Goal: Task Accomplishment & Management: Complete application form

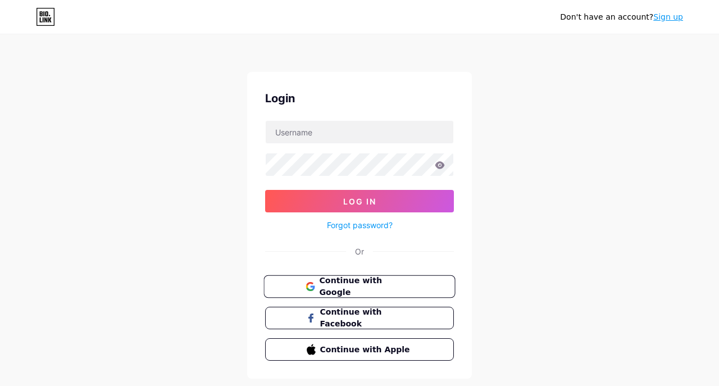
click at [368, 287] on span "Continue with Google" at bounding box center [366, 287] width 94 height 24
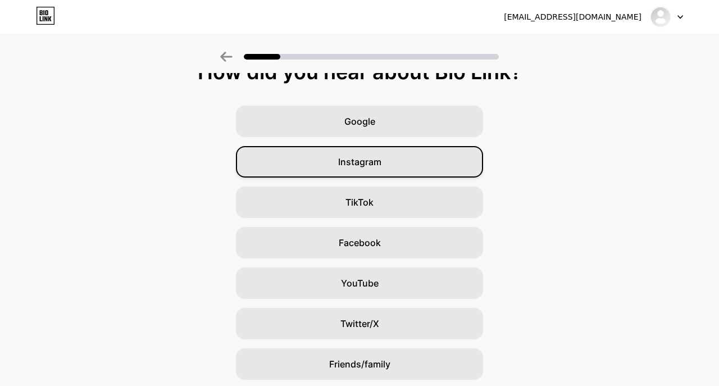
scroll to position [98, 0]
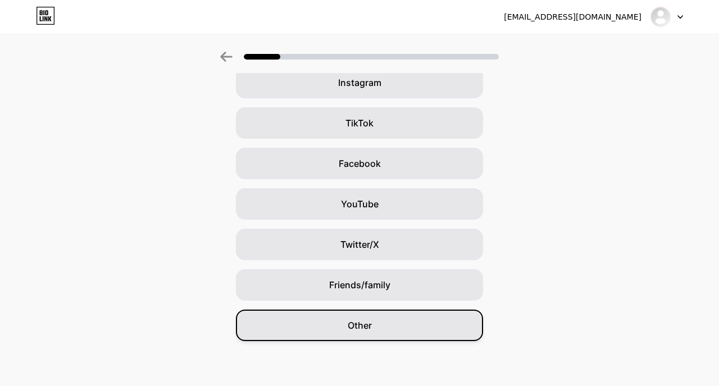
click at [375, 329] on div "Other" at bounding box center [359, 325] width 247 height 31
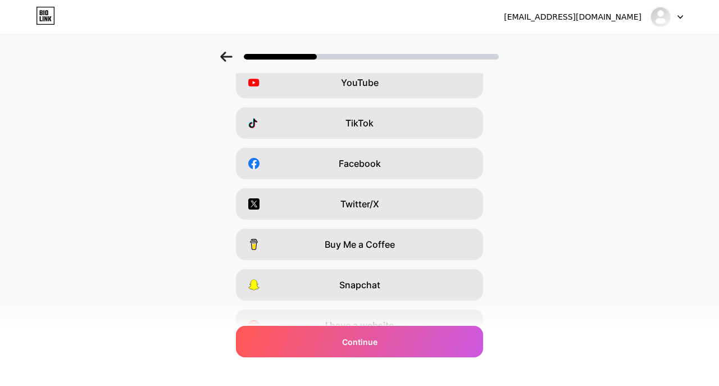
scroll to position [0, 0]
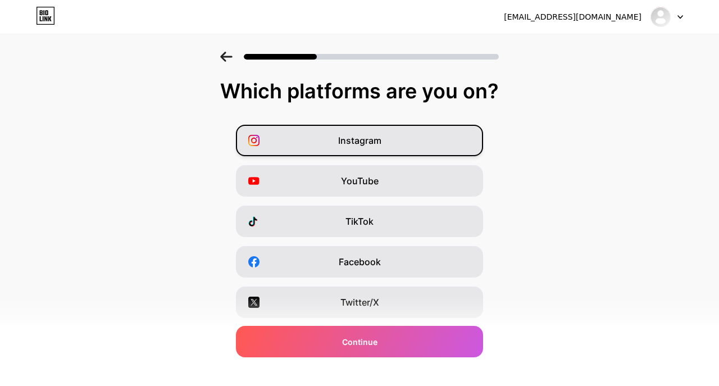
click at [414, 155] on div "Instagram" at bounding box center [359, 140] width 247 height 31
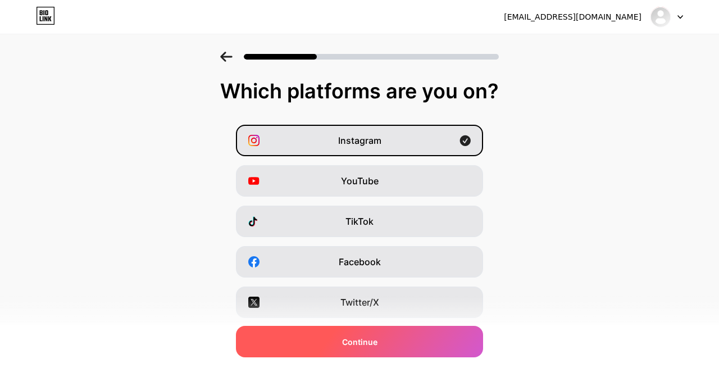
click at [383, 336] on div "Continue" at bounding box center [359, 341] width 247 height 31
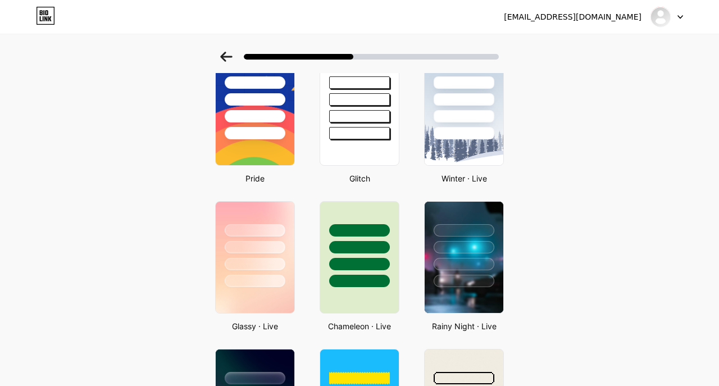
scroll to position [783, 0]
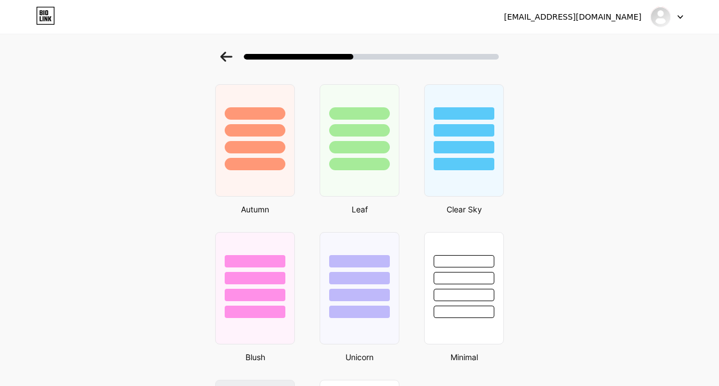
click at [669, 12] on img at bounding box center [661, 17] width 18 height 18
click at [590, 20] on div "[EMAIL_ADDRESS][DOMAIN_NAME]" at bounding box center [573, 17] width 138 height 12
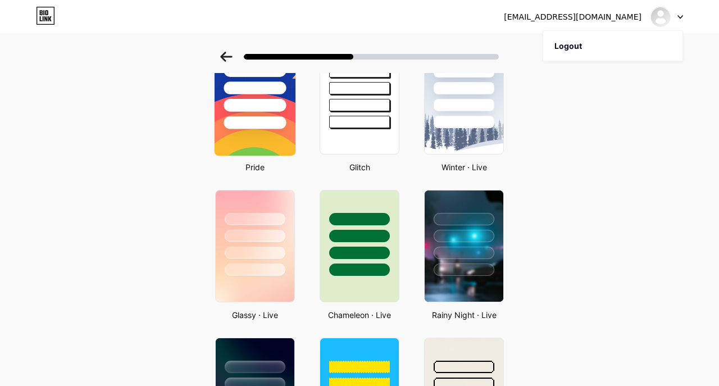
scroll to position [0, 0]
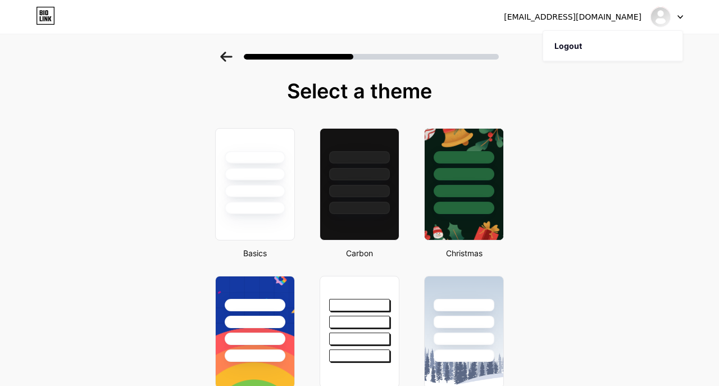
click at [42, 12] on icon at bounding box center [41, 12] width 3 height 5
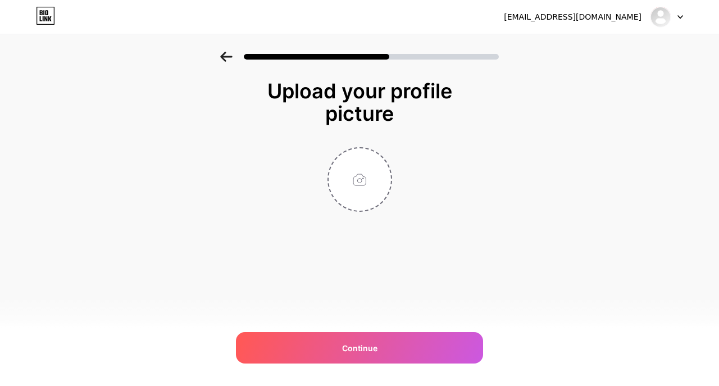
click at [232, 58] on icon at bounding box center [226, 57] width 12 height 10
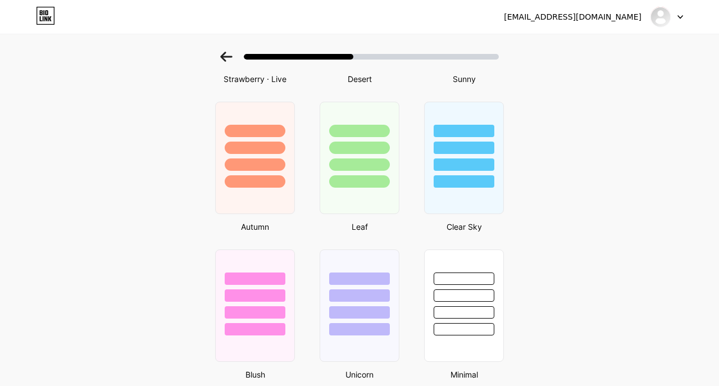
scroll to position [953, 0]
